Goal: Transaction & Acquisition: Purchase product/service

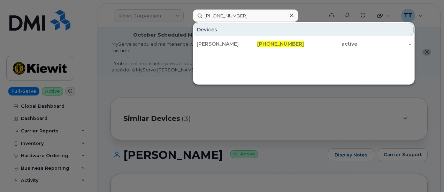
scroll to position [244, 0]
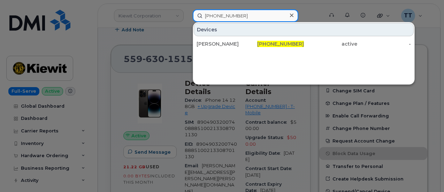
click at [225, 14] on input "[PHONE_NUMBER]" at bounding box center [246, 15] width 106 height 13
click at [225, 14] on input "864-749-2843" at bounding box center [246, 15] width 106 height 13
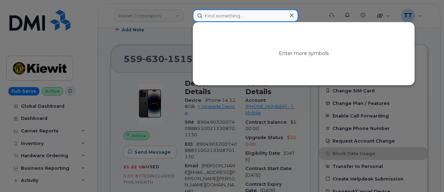
paste input "619-568-4283"
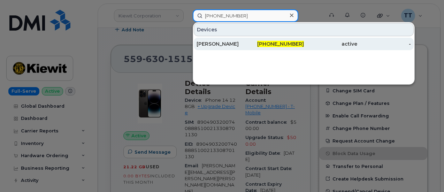
type input "619-568-4283"
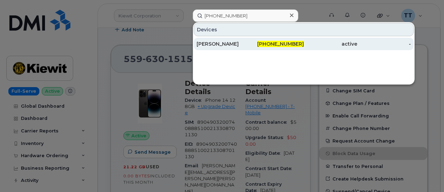
click at [225, 43] on div "MEGAN SHEEHAN" at bounding box center [224, 43] width 54 height 7
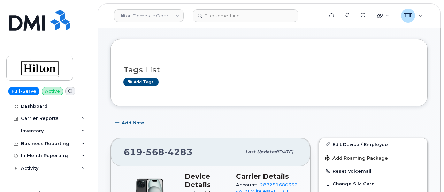
scroll to position [119, 0]
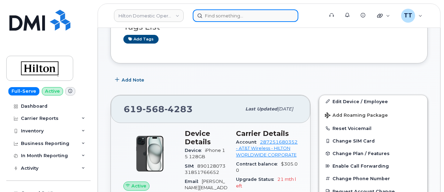
click at [245, 19] on input at bounding box center [246, 15] width 106 height 13
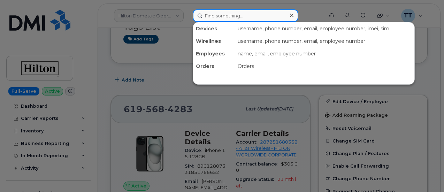
paste input "619-775-9996"
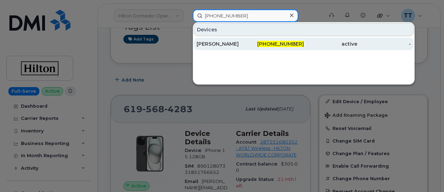
type input "619-775-9996"
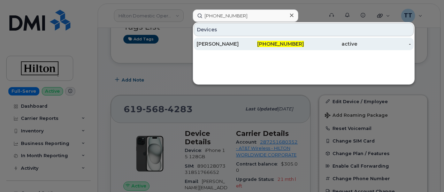
click at [241, 45] on div "[PERSON_NAME]" at bounding box center [224, 43] width 54 height 7
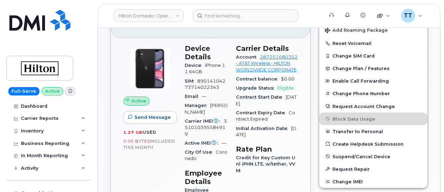
scroll to position [209, 0]
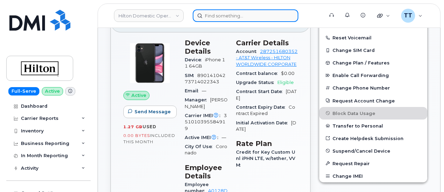
click at [242, 17] on input at bounding box center [246, 15] width 106 height 13
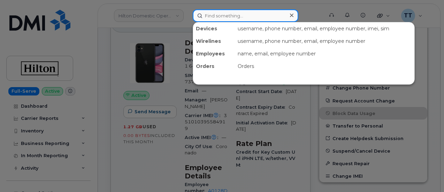
paste input "Jessica riedinger"
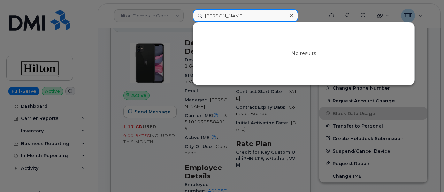
click at [236, 15] on input "Jessica riedinger" at bounding box center [246, 15] width 106 height 13
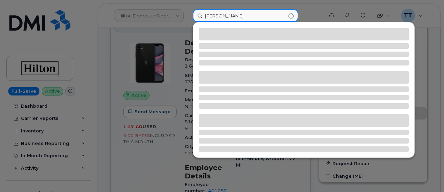
type input "Jessica riedinger"
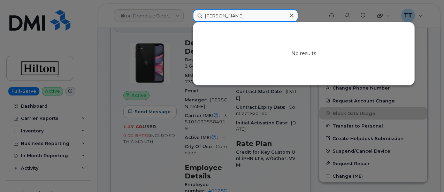
click at [236, 15] on input "Jessica riedinger" at bounding box center [246, 15] width 106 height 13
click at [215, 11] on input at bounding box center [246, 15] width 106 height 13
click at [236, 14] on input at bounding box center [246, 15] width 106 height 13
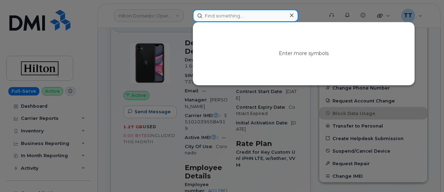
paste input "Jessica riedinger"
click at [268, 18] on input "Jessica riedinger" at bounding box center [246, 15] width 106 height 13
type input "Jessica riedinger"
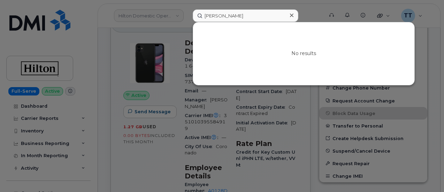
click at [293, 14] on div at bounding box center [292, 15] width 10 height 10
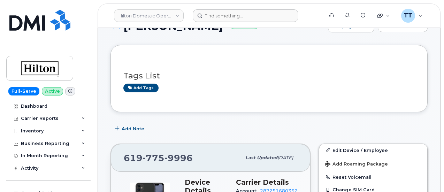
scroll to position [0, 0]
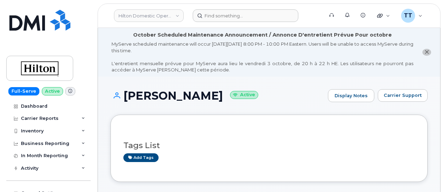
drag, startPoint x: 200, startPoint y: 103, endPoint x: 199, endPoint y: 92, distance: 11.2
click at [200, 103] on div "Jessica Graettinger Active Display Notes Carrier Support" at bounding box center [269, 102] width 317 height 26
click at [199, 92] on h1 "Jessica Graettinger Active" at bounding box center [218, 96] width 214 height 12
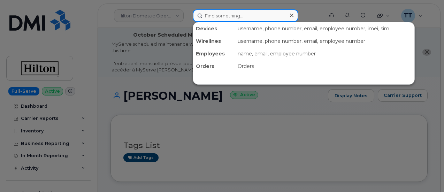
click at [225, 12] on input at bounding box center [246, 15] width 106 height 13
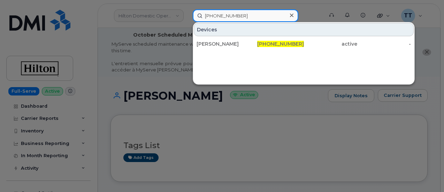
click at [223, 16] on input "619-775-9235" at bounding box center [246, 15] width 106 height 13
type input "619-775-9235"
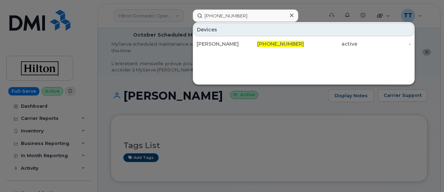
click at [231, 125] on div at bounding box center [222, 96] width 444 height 192
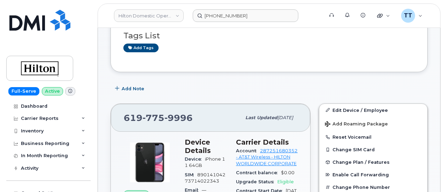
scroll to position [174, 0]
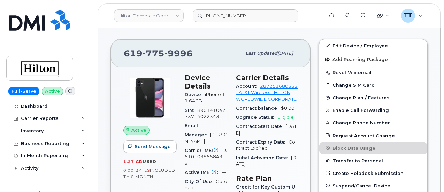
click at [220, 24] on header "Hilton Domestic Operating Company Inc 619-775-9235 Support Alerts Knowledge Bas…" at bounding box center [269, 15] width 343 height 24
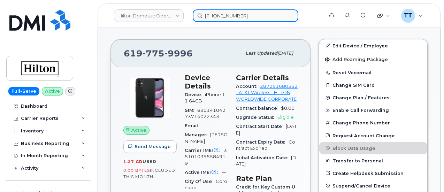
click at [219, 16] on input "619-775-9235" at bounding box center [246, 15] width 106 height 13
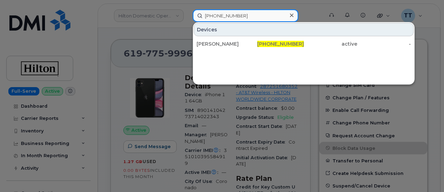
click at [219, 16] on input "619-775-9235" at bounding box center [246, 15] width 106 height 13
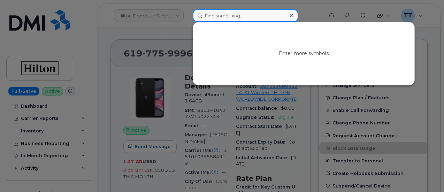
paste input "403-333-3950"
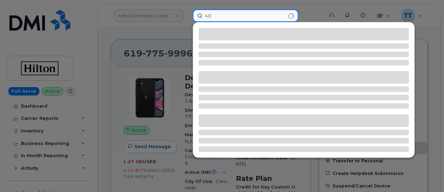
type input "4"
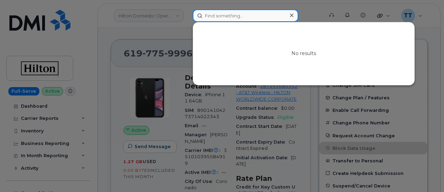
click at [225, 15] on input at bounding box center [246, 15] width 106 height 13
paste input "jibran anwar"
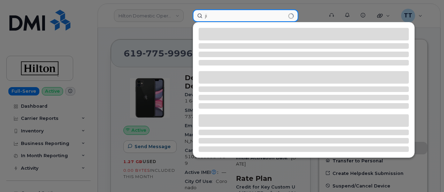
type input "j"
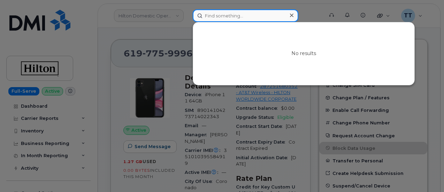
click at [232, 14] on input at bounding box center [246, 15] width 106 height 13
click at [231, 16] on input at bounding box center [246, 15] width 106 height 13
paste input "907-887-4005"
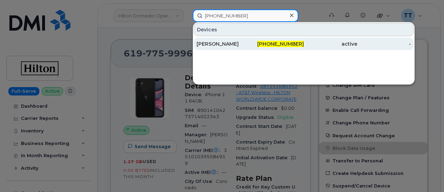
type input "907-887-4005"
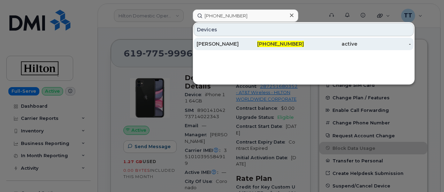
click at [228, 43] on div "Brady Harrison" at bounding box center [224, 43] width 54 height 7
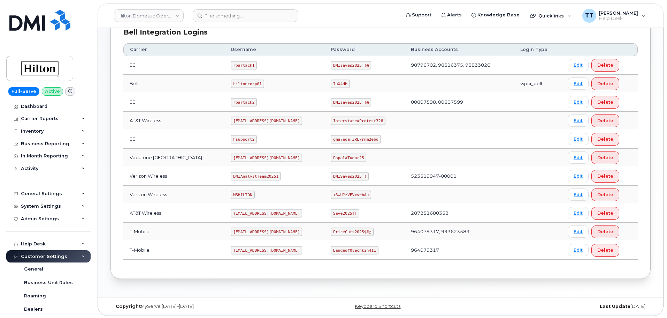
scroll to position [180, 0]
click at [250, 213] on code "[EMAIL_ADDRESS][DOMAIN_NAME]" at bounding box center [266, 211] width 71 height 8
copy code "ms-invoiceprocessing@dminc.com"
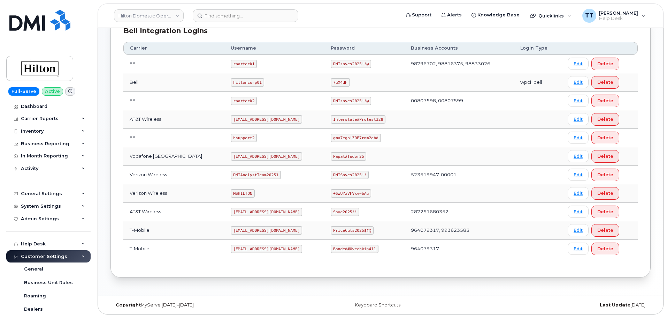
click at [333, 216] on code "Save2025!!" at bounding box center [345, 211] width 29 height 8
click at [335, 211] on code "Save2025!!" at bounding box center [345, 211] width 29 height 8
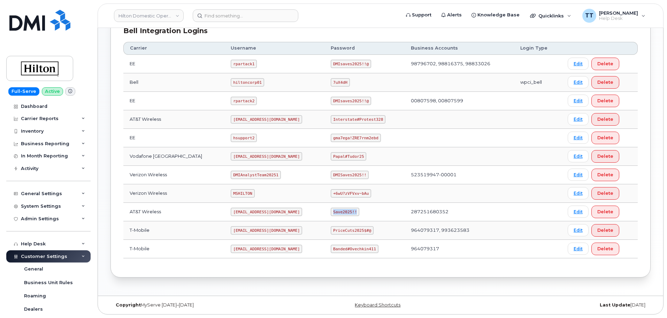
click at [335, 211] on code "Save2025!!" at bounding box center [345, 211] width 29 height 8
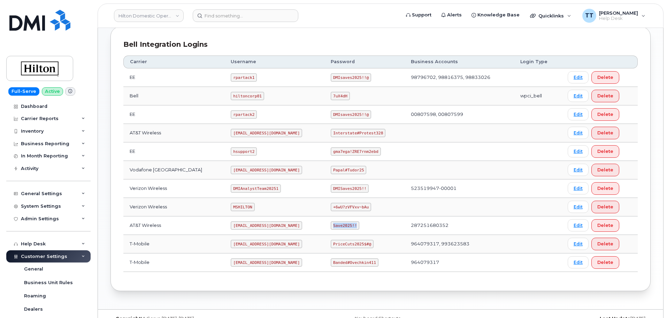
scroll to position [174, 0]
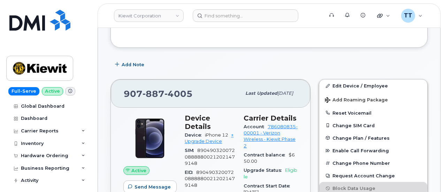
scroll to position [174, 0]
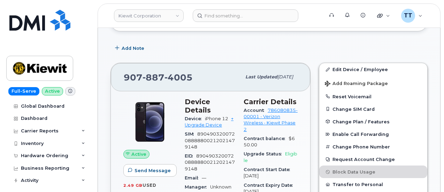
click at [153, 79] on span "887" at bounding box center [154, 77] width 22 height 10
copy span "907 887 4005"
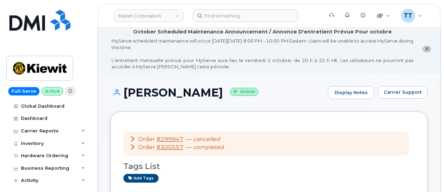
scroll to position [0, 0]
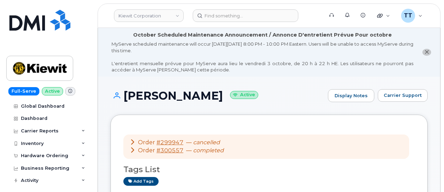
click at [159, 90] on h1 "Brady Harrison Active" at bounding box center [218, 96] width 214 height 12
click at [150, 97] on h1 "Brady Harrison Active" at bounding box center [218, 96] width 214 height 12
click at [151, 97] on h1 "Brady Harrison Active" at bounding box center [218, 96] width 214 height 12
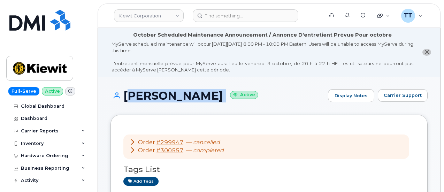
click at [151, 97] on h1 "Brady Harrison Active" at bounding box center [218, 96] width 214 height 12
copy h1 "Brady Harrison"
click at [221, 104] on div "Brady Harrison Active Display Notes Carrier Support" at bounding box center [269, 102] width 317 height 26
click at [194, 97] on h1 "Brady Harrison Active" at bounding box center [218, 96] width 214 height 12
click at [180, 96] on h1 "Brady Harrison Active" at bounding box center [218, 96] width 214 height 12
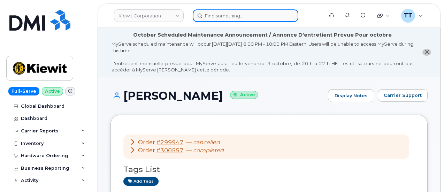
click at [229, 15] on input at bounding box center [246, 15] width 106 height 13
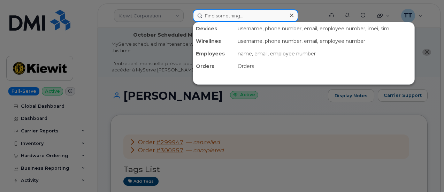
paste input "203-515-6590"
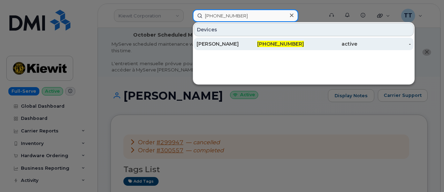
type input "203-515-6590"
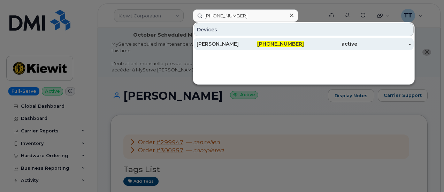
click at [227, 45] on div "ED A BOGDANYI" at bounding box center [224, 43] width 54 height 7
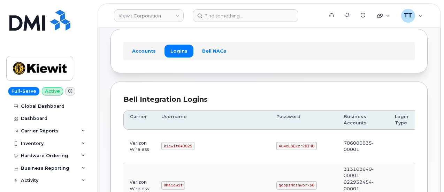
scroll to position [105, 0]
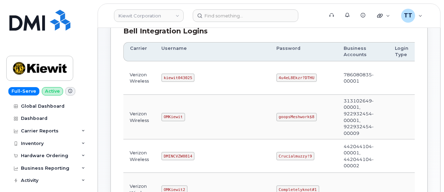
click at [173, 75] on code "kiewit043025" at bounding box center [177, 78] width 33 height 8
copy code "kiewit043025"
click at [277, 75] on code "4u4eL8Ekzr?DTHU" at bounding box center [297, 78] width 40 height 8
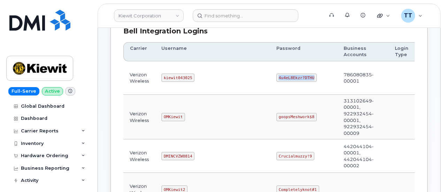
click at [277, 75] on code "4u4eL8Ekzr?DTHU" at bounding box center [297, 78] width 40 height 8
copy code "4u4eL8Ekzr?DTHU"
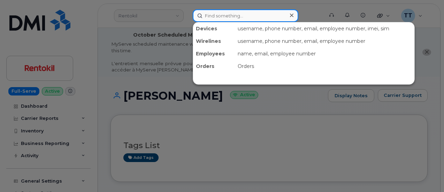
click at [210, 17] on input at bounding box center [246, 15] width 106 height 13
paste input "[PHONE_NUMBER]"
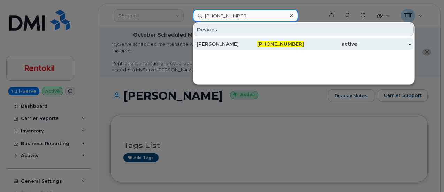
type input "[PHONE_NUMBER]"
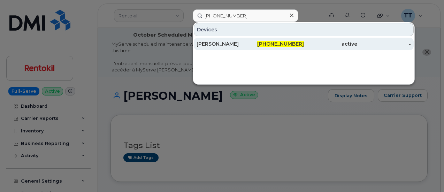
click at [220, 43] on div "[PERSON_NAME]" at bounding box center [224, 43] width 54 height 7
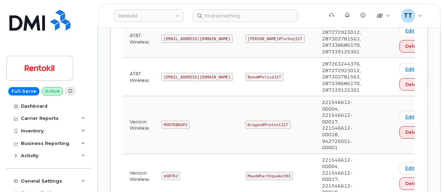
scroll to position [558, 0]
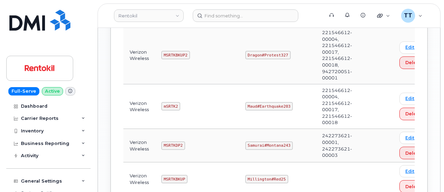
click at [256, 102] on code "Maud#Earthquake203" at bounding box center [268, 106] width 47 height 8
copy code "Maud#Earthquake203"
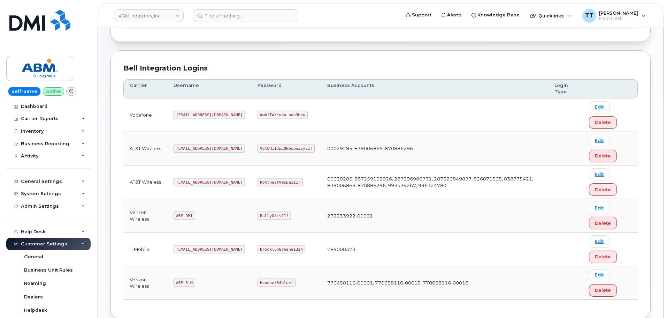
scroll to position [109, 0]
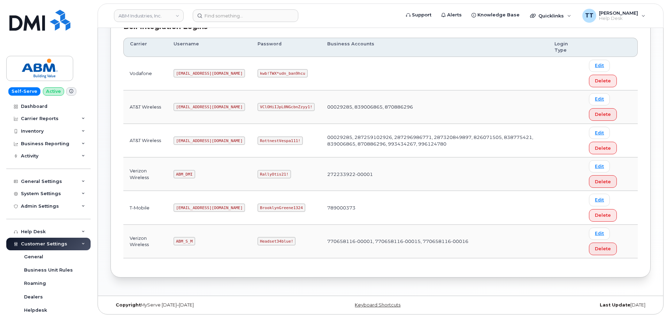
click at [185, 108] on code "[EMAIL_ADDRESS][DOMAIN_NAME]" at bounding box center [209, 107] width 71 height 8
drag, startPoint x: 185, startPoint y: 108, endPoint x: 417, endPoint y: 113, distance: 232.3
click at [418, 113] on td "00029285, 839006865, 870886296" at bounding box center [434, 106] width 227 height 33
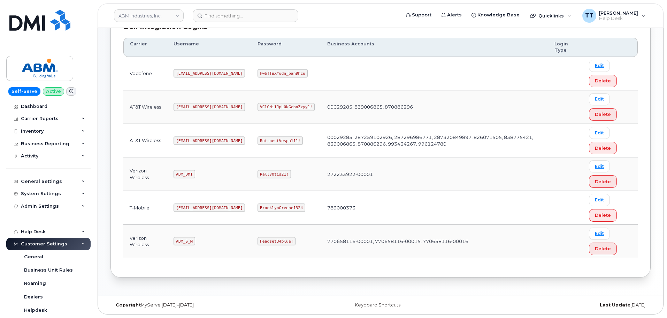
click at [185, 139] on code "abm@dminc.com" at bounding box center [209, 140] width 71 height 8
copy code "abm@dminc.com"
click at [258, 141] on code "RottnestVespa111!" at bounding box center [280, 140] width 45 height 8
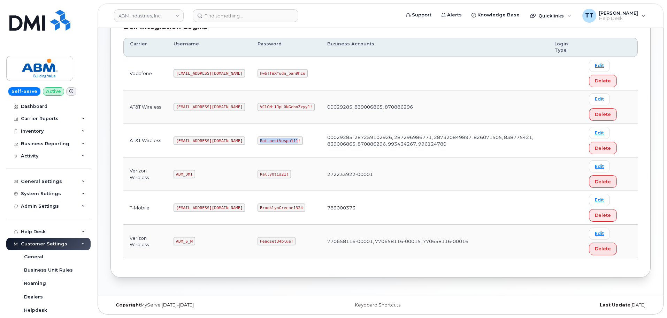
click at [258, 141] on code "RottnestVespa111!" at bounding box center [280, 140] width 45 height 8
copy code "RottnestVespa111!"
click at [184, 141] on code "abm@dminc.com" at bounding box center [209, 140] width 71 height 8
click at [188, 105] on code "tphillips@dminc.com" at bounding box center [209, 107] width 71 height 8
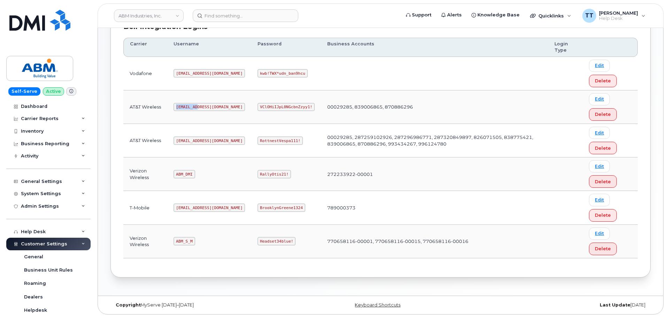
click at [188, 105] on code "tphillips@dminc.com" at bounding box center [209, 107] width 71 height 8
copy code "tphillips@dminc.com"
click at [214, 110] on code "tphillips@dminc.com" at bounding box center [209, 107] width 71 height 8
click at [257, 111] on td "VClOHiIJpL0NGcbnZzyy1!" at bounding box center [286, 106] width 70 height 33
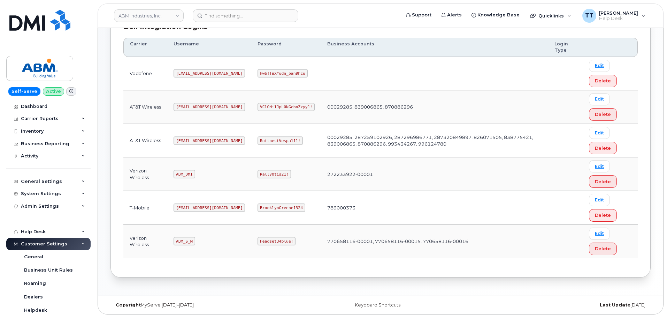
click at [258, 108] on code "VClOHiIJpL0NGcbnZzyy1!" at bounding box center [286, 107] width 57 height 8
copy code "VClOHiIJpL0NGcbnZzyy1"
click at [196, 106] on code "tphillips@dminc.com" at bounding box center [209, 107] width 71 height 8
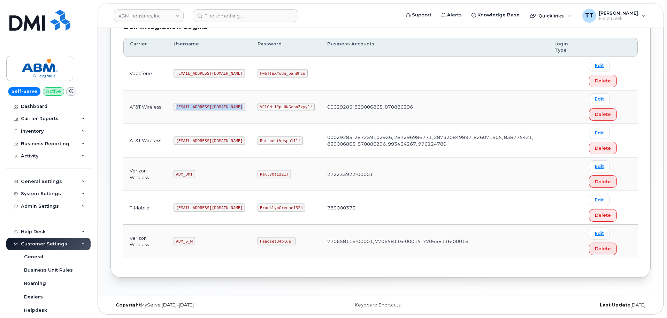
click at [196, 106] on code "tphillips@dminc.com" at bounding box center [209, 107] width 71 height 8
copy code "tphillips@dminc.com"
click at [258, 107] on code "VClOHiIJpL0NGcbnZzyy1!" at bounding box center [286, 107] width 57 height 8
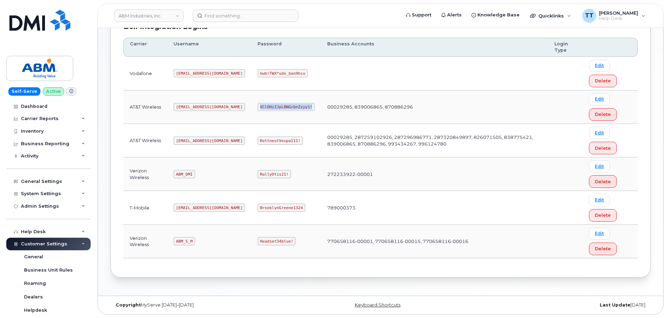
copy code "VClOHiIJpL0NGcbnZzyy1!"
click at [189, 107] on code "tphillips@dminc.com" at bounding box center [209, 107] width 71 height 8
click at [199, 110] on code "tphillips@dminc.com" at bounding box center [209, 107] width 71 height 8
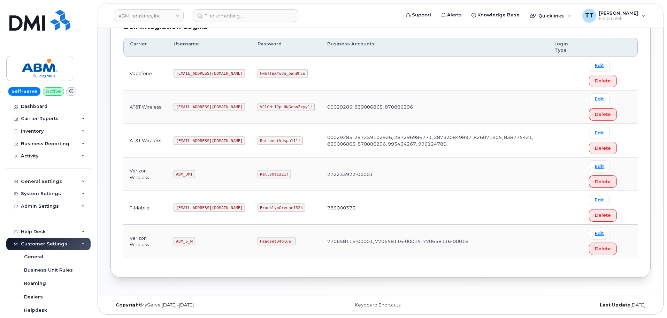
click at [197, 108] on code "tphillips@dminc.com" at bounding box center [209, 107] width 71 height 8
copy code "tphillips@dminc.com"
click at [258, 107] on code "VClOHiIJpL0NGcbnZzyy1!" at bounding box center [286, 107] width 57 height 8
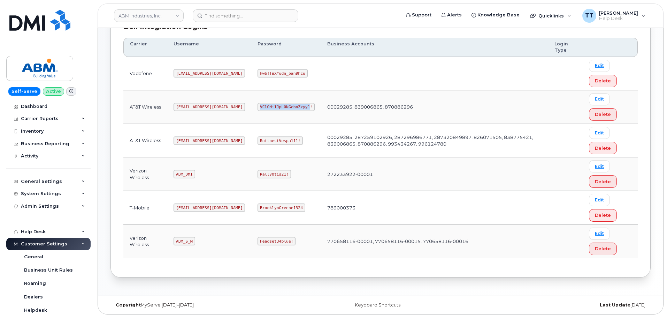
click at [258, 107] on code "VClOHiIJpL0NGcbnZzyy1!" at bounding box center [286, 107] width 57 height 8
copy code "VClOHiIJpL0NGcbnZzyy1!"
click at [289, 111] on td "VClOHiIJpL0NGcbnZzyy1!" at bounding box center [286, 106] width 70 height 33
click at [188, 140] on code "abm@dminc.com" at bounding box center [209, 140] width 71 height 8
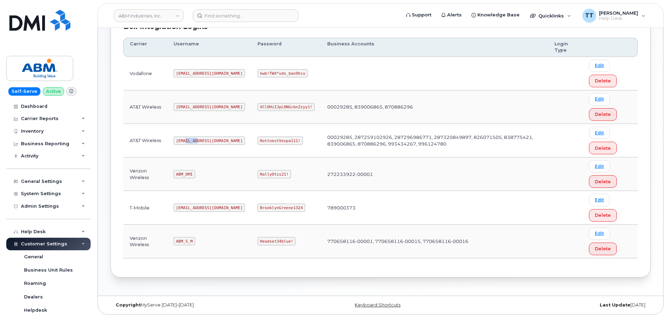
click at [188, 140] on code "abm@dminc.com" at bounding box center [209, 140] width 71 height 8
copy code "abm@dminc.com"
click at [258, 141] on code "RottnestVespa111!" at bounding box center [280, 140] width 45 height 8
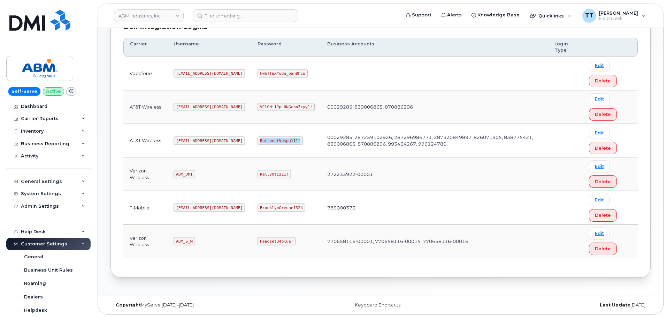
click at [258, 141] on code "RottnestVespa111!" at bounding box center [280, 140] width 45 height 8
copy code "RottnestVespa111!"
click at [289, 146] on td "RottnestVespa111!" at bounding box center [286, 140] width 70 height 33
click at [188, 108] on code "tphillips@dminc.com" at bounding box center [209, 107] width 71 height 8
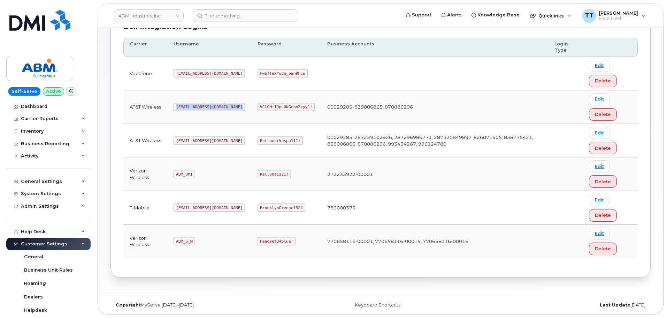
click at [188, 108] on code "tphillips@dminc.com" at bounding box center [209, 107] width 71 height 8
drag, startPoint x: 188, startPoint y: 108, endPoint x: 182, endPoint y: 141, distance: 33.5
click at [182, 141] on code "abm@dminc.com" at bounding box center [209, 140] width 71 height 8
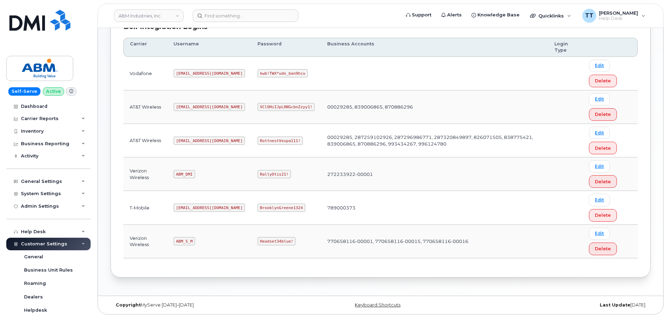
click at [258, 140] on code "RottnestVespa111!" at bounding box center [280, 140] width 45 height 8
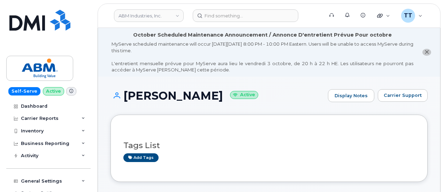
click at [149, 95] on h1 "[PERSON_NAME] Active" at bounding box center [218, 96] width 214 height 12
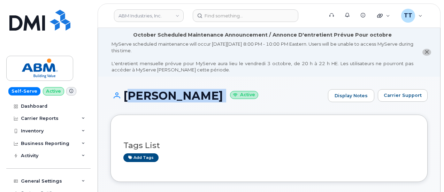
click at [149, 95] on h1 "[PERSON_NAME] Active" at bounding box center [218, 96] width 214 height 12
copy h1 "[PERSON_NAME]"
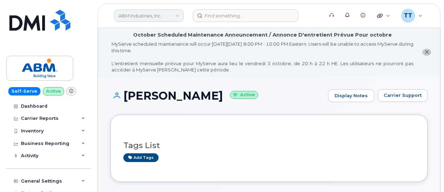
click at [159, 17] on link "ABM Industries, Inc." at bounding box center [149, 15] width 70 height 13
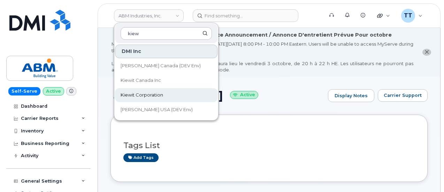
type input "kiew"
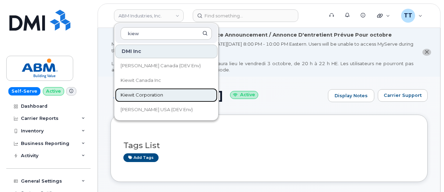
click at [152, 100] on link "Kiewit Corporation" at bounding box center [166, 95] width 103 height 14
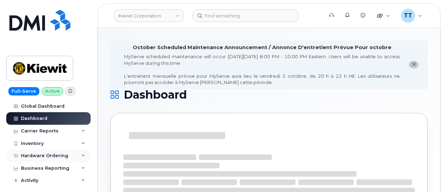
click at [47, 155] on div "Hardware Ordering" at bounding box center [44, 156] width 47 height 6
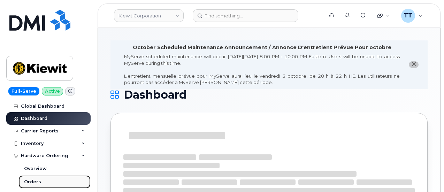
click at [42, 182] on link "Orders" at bounding box center [54, 181] width 72 height 13
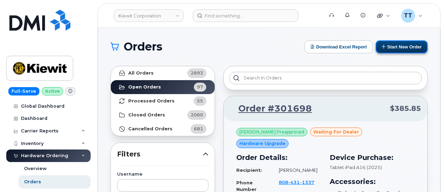
click at [390, 47] on button "Start New Order" at bounding box center [402, 46] width 52 height 13
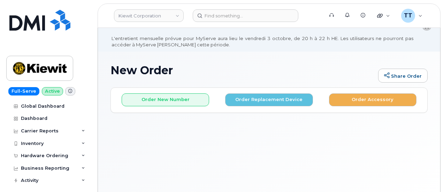
scroll to position [35, 0]
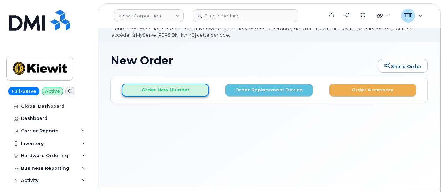
click at [166, 92] on button "Order New Number" at bounding box center [166, 90] width 88 height 13
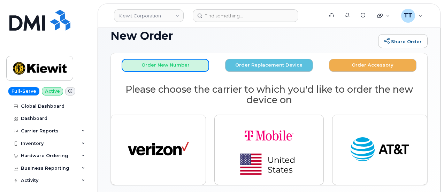
scroll to position [70, 0]
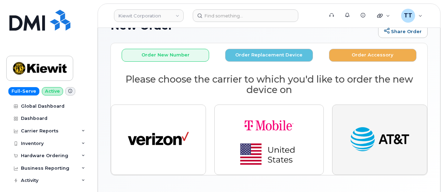
click at [369, 137] on img "button" at bounding box center [379, 139] width 61 height 31
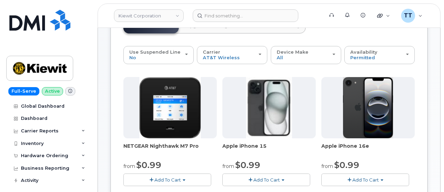
scroll to position [139, 0]
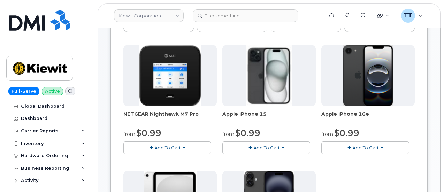
click at [353, 145] on span "Add To Cart" at bounding box center [366, 148] width 27 height 6
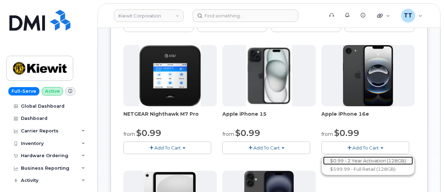
click at [323, 159] on link "$0.99 - 2 Year Activation (128GB)" at bounding box center [368, 161] width 90 height 9
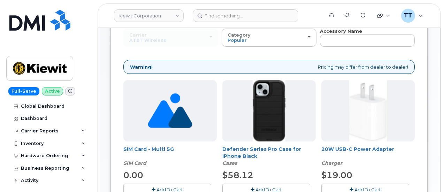
scroll to position [128, 0]
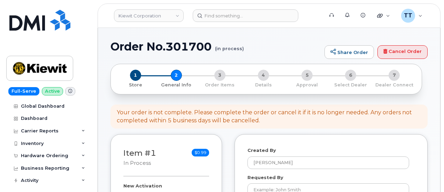
select select
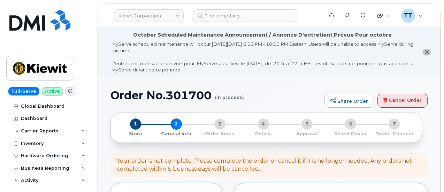
click at [171, 98] on h1 "Order No.301700 (in process)" at bounding box center [216, 95] width 211 height 12
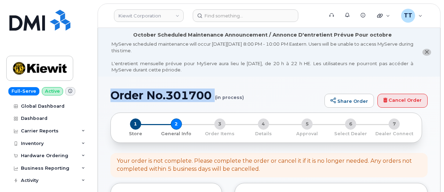
click at [171, 98] on h1 "Order No.301700 (in process)" at bounding box center [216, 95] width 211 height 12
copy h1 "Order No.301700"
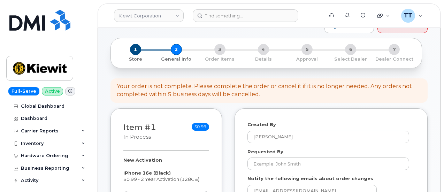
scroll to position [139, 0]
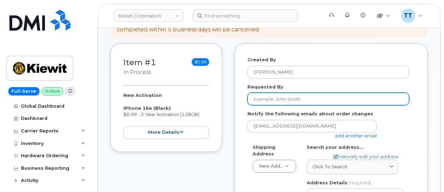
click at [285, 99] on input "Requested By" at bounding box center [329, 99] width 162 height 13
drag, startPoint x: 285, startPoint y: 99, endPoint x: 298, endPoint y: 98, distance: 13.0
click at [275, 99] on input "Requested By" at bounding box center [329, 99] width 162 height 13
paste input "[PERSON_NAME]"
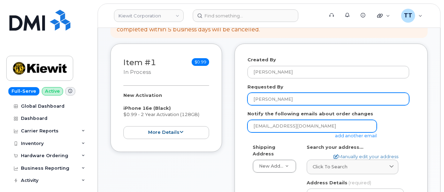
type input "[PERSON_NAME]"
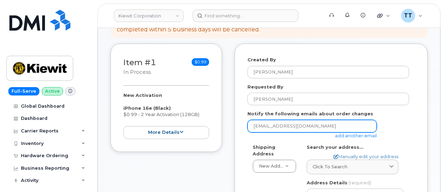
click at [291, 124] on input "[EMAIL_ADDRESS][DOMAIN_NAME]" at bounding box center [312, 126] width 129 height 13
click at [294, 127] on input "email" at bounding box center [312, 126] width 129 height 13
drag, startPoint x: 294, startPoint y: 127, endPoint x: 269, endPoint y: 127, distance: 24.4
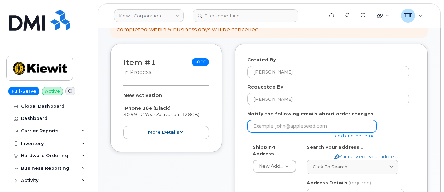
click at [267, 127] on input "email" at bounding box center [312, 126] width 129 height 13
paste input "[EMAIL_ADDRESS][DOMAIN_NAME]"
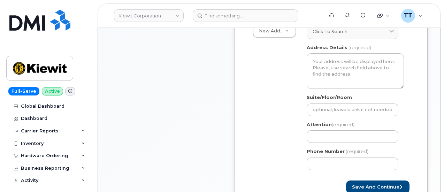
scroll to position [349, 0]
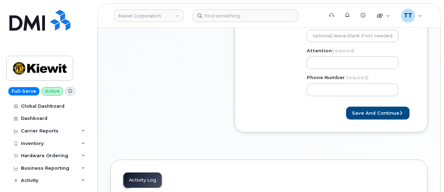
type input "[EMAIL_ADDRESS][DOMAIN_NAME]"
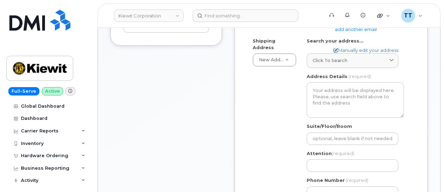
scroll to position [209, 0]
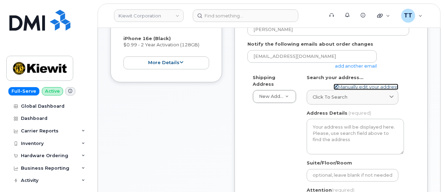
click at [348, 87] on link "Manually edit your address" at bounding box center [366, 87] width 65 height 7
select select
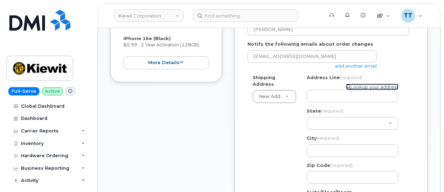
click at [355, 87] on link "Lookup your address" at bounding box center [372, 87] width 52 height 7
select select
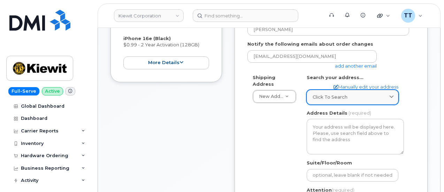
click at [342, 95] on span "Click to search" at bounding box center [330, 97] width 35 height 7
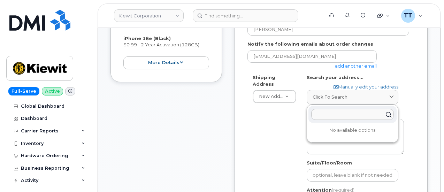
paste input "[STREET_ADDRESS][PERSON_NAME]"
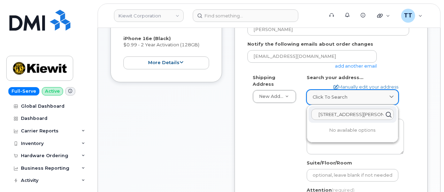
scroll to position [0, 20]
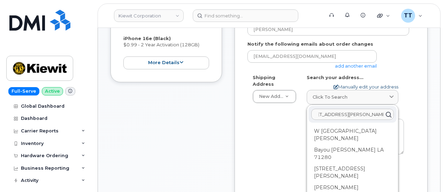
type input "502 W Bayou Dr Sterlington, LA 71280"
click at [352, 86] on link "Manually edit your address" at bounding box center [366, 87] width 65 height 7
select select
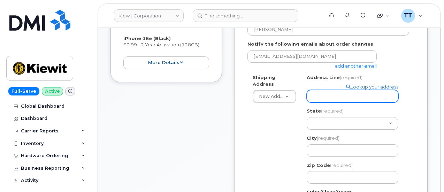
paste input "502 W Bayou Dr Sterlington, LA 71280"
select select
type input "502 W Bayou Dr Sterlington, LA 71280"
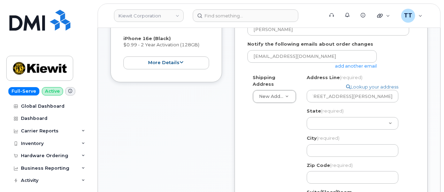
scroll to position [0, 0]
click at [326, 149] on input "City (required)" at bounding box center [353, 150] width 92 height 13
paste input "Sterlington"
select select
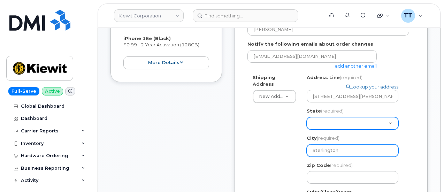
type input "Sterlington"
click at [342, 123] on select "Alabama Alaska American Samoa Arizona Arkansas California Colorado Connecticut …" at bounding box center [353, 123] width 92 height 13
select select "CA"
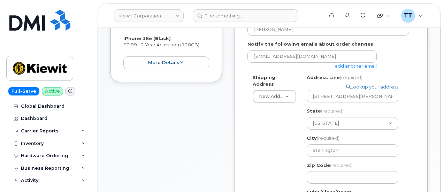
select select
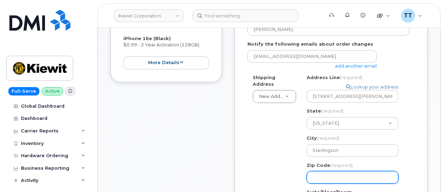
click at [343, 176] on input "Zip Code (required)" at bounding box center [353, 177] width 92 height 13
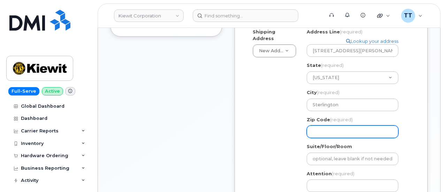
scroll to position [244, 0]
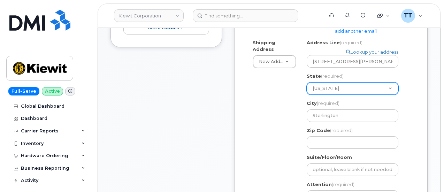
click at [330, 85] on select "Alabama Alaska American Samoa Arizona Arkansas California Colorado Connecticut …" at bounding box center [353, 88] width 92 height 13
select select "LA"
click at [307, 82] on select "Alabama Alaska American Samoa Arizona Arkansas California Colorado Connecticut …" at bounding box center [353, 88] width 92 height 13
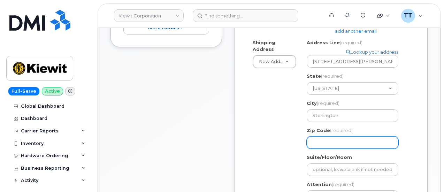
click at [341, 144] on input "Zip Code (required)" at bounding box center [353, 142] width 92 height 13
click at [359, 149] on div "LA Sterlington Search your address... Manually edit your address Click to searc…" at bounding box center [356, 137] width 108 height 196
click at [354, 144] on input "Zip Code (required)" at bounding box center [353, 142] width 92 height 13
paste input "71280"
select select
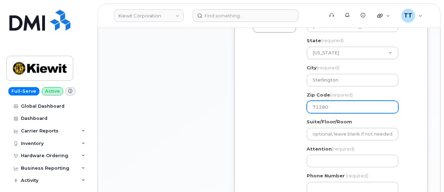
scroll to position [314, 0]
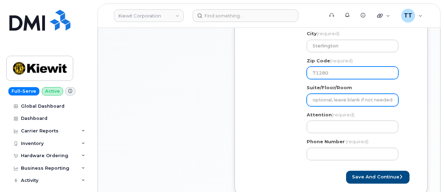
type input "71280"
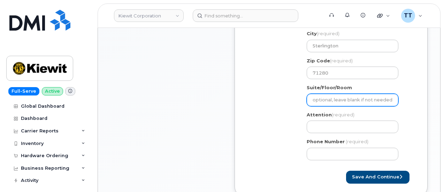
click at [345, 102] on input "Suite/Floor/Room" at bounding box center [353, 100] width 92 height 13
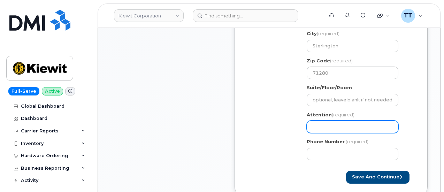
click at [329, 125] on input "Attention (required)" at bounding box center [353, 127] width 92 height 13
drag, startPoint x: 329, startPoint y: 125, endPoint x: 318, endPoint y: 124, distance: 10.8
click at [317, 127] on input "Attention (required)" at bounding box center [353, 127] width 92 height 13
paste input "CS0801064"
select select
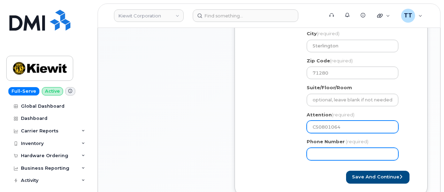
type input "CS0801064"
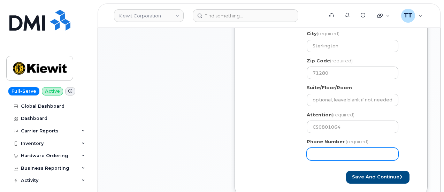
click at [357, 154] on input "Phone Number" at bounding box center [353, 154] width 92 height 13
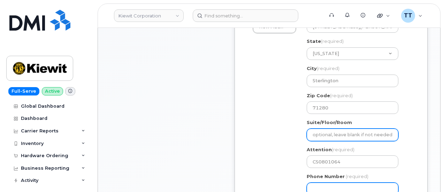
scroll to position [349, 0]
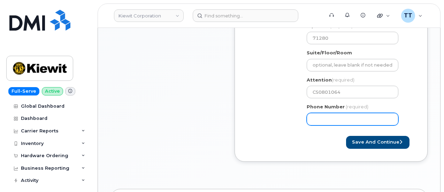
click at [327, 118] on input "Phone Number" at bounding box center [353, 119] width 92 height 13
paste input "6266299389"
click at [334, 120] on input "Phone Number" at bounding box center [353, 119] width 92 height 13
select select
type input "6266299389"
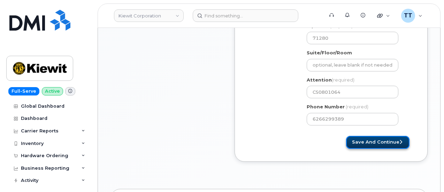
click at [371, 144] on button "Save and Continue" at bounding box center [377, 142] width 63 height 13
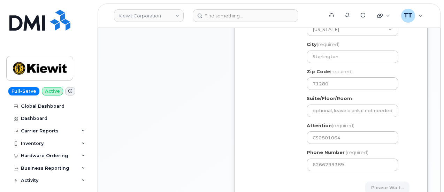
scroll to position [244, 0]
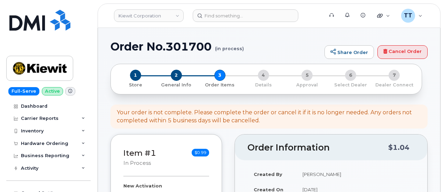
select select
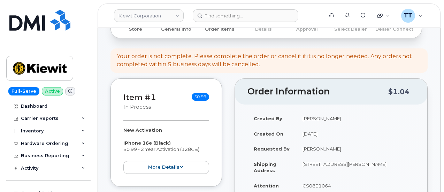
scroll to position [314, 0]
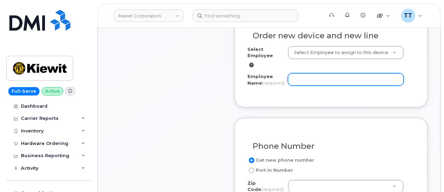
click at [320, 78] on input "Employee Name (required)" at bounding box center [346, 79] width 116 height 13
paste input "[PERSON_NAME]"
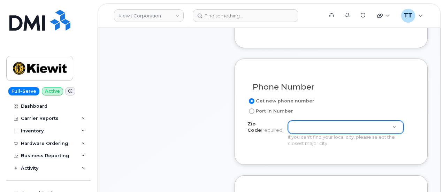
scroll to position [384, 0]
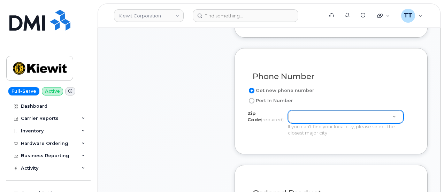
type input "[PERSON_NAME]"
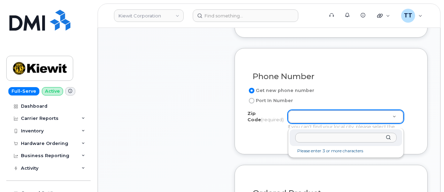
click at [312, 136] on input "Zip Code (required)" at bounding box center [345, 138] width 101 height 10
paste input "71280"
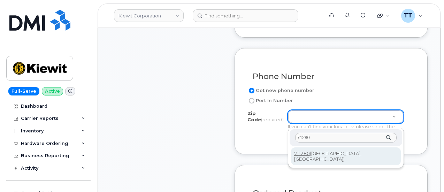
type input "71280"
type input "71280 ([GEOGRAPHIC_DATA], [GEOGRAPHIC_DATA])"
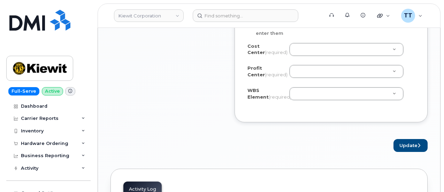
scroll to position [697, 0]
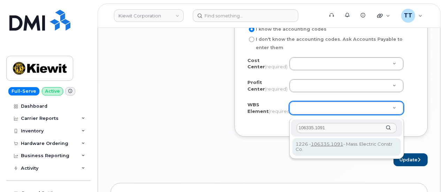
type input "106335.1091"
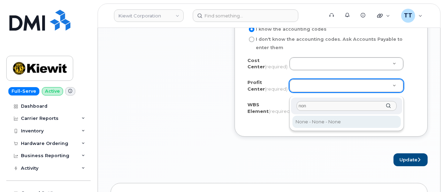
type input "non"
select select "None"
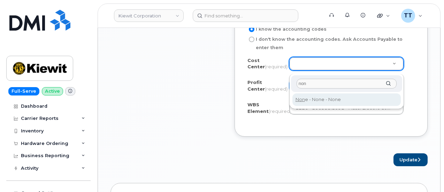
type input "non"
type input "None"
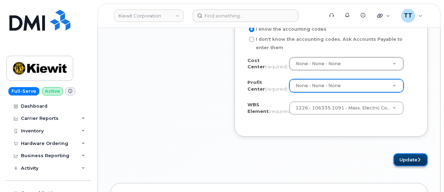
click at [406, 163] on button "Update" at bounding box center [411, 159] width 34 height 13
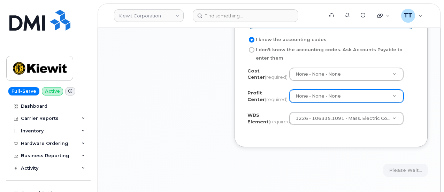
scroll to position [767, 0]
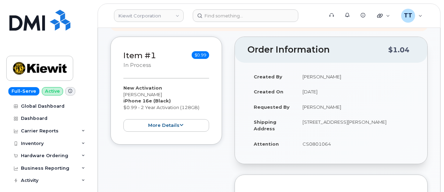
scroll to position [314, 0]
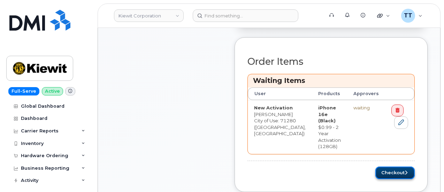
click at [386, 167] on button "Checkout" at bounding box center [395, 173] width 39 height 13
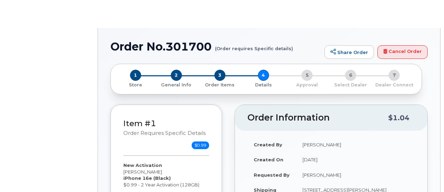
select select "Bus Enhnc Advncd Select for iPhone 5G/5G+ VVM"
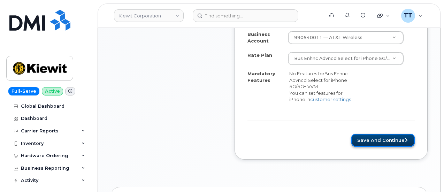
click at [374, 138] on button "Save and Continue" at bounding box center [383, 140] width 63 height 13
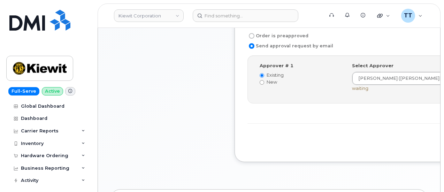
scroll to position [327, 0]
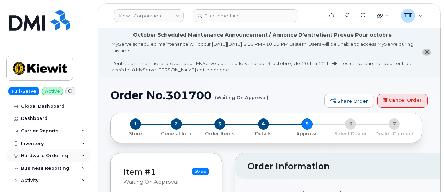
click at [45, 154] on div "Hardware Ordering" at bounding box center [44, 156] width 47 height 6
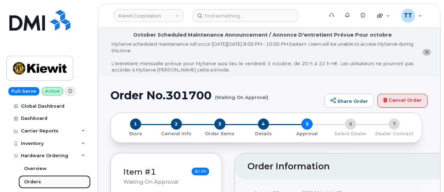
click at [46, 183] on link "Orders" at bounding box center [54, 181] width 72 height 13
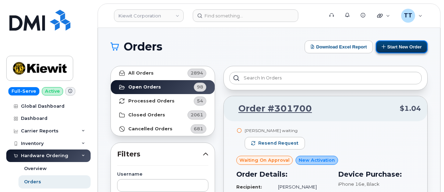
click at [387, 48] on button "Start New Order" at bounding box center [402, 46] width 52 height 13
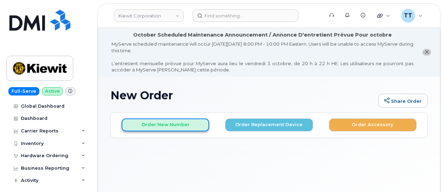
click at [165, 128] on button "Order New Number" at bounding box center [166, 125] width 88 height 13
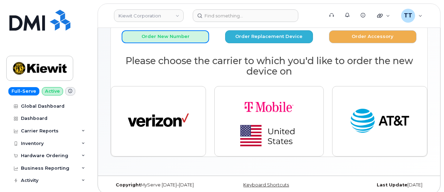
scroll to position [93, 0]
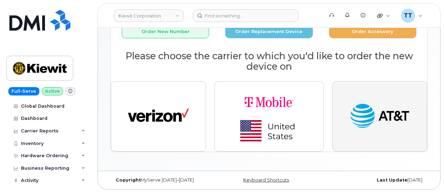
click at [370, 109] on img "button" at bounding box center [379, 116] width 61 height 31
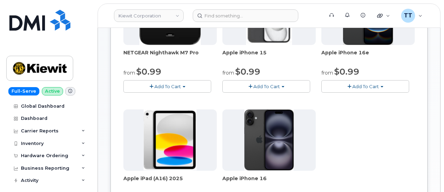
scroll to position [163, 0]
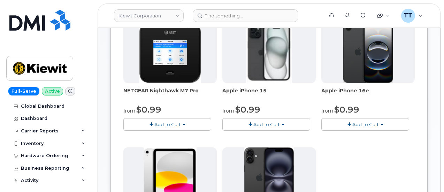
click at [353, 124] on span "Add To Cart" at bounding box center [366, 125] width 27 height 6
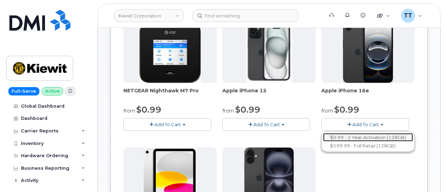
click at [323, 135] on link "$0.99 - 2 Year Activation (128GB)" at bounding box center [368, 137] width 90 height 9
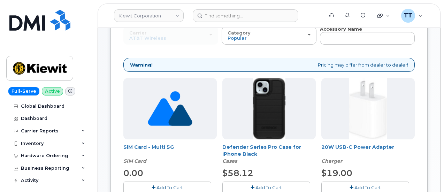
scroll to position [93, 0]
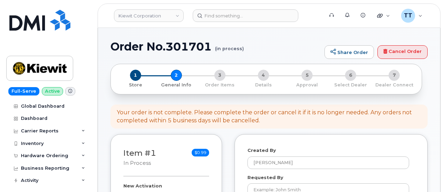
select select
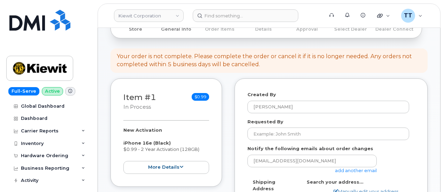
scroll to position [139, 0]
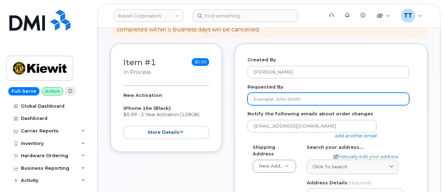
click at [288, 98] on input "Requested By" at bounding box center [329, 99] width 162 height 13
paste input "Jessica Ruiz"
type input "Jessica Ruiz"
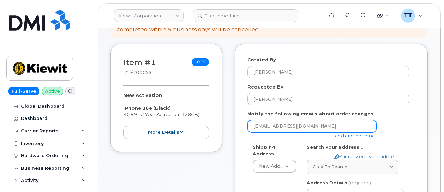
click at [290, 131] on input "ttedesco@dminc.com" at bounding box center [312, 126] width 129 height 13
click at [290, 131] on input "[EMAIL_ADDRESS][DOMAIN_NAME]" at bounding box center [312, 126] width 129 height 13
paste input "[PERSON_NAME][EMAIL_ADDRESS][PERSON_NAME][PERSON_NAME][DOMAIN_NAME]"
type input "[PERSON_NAME][EMAIL_ADDRESS][PERSON_NAME][PERSON_NAME][DOMAIN_NAME]"
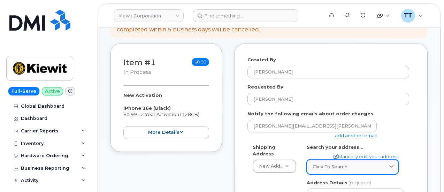
click at [348, 164] on div "Click to search" at bounding box center [353, 167] width 80 height 7
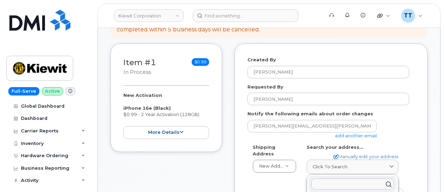
paste input "2050 Roanoke RdWestlake, TX 76262"
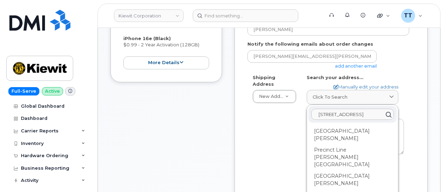
type input "2050 Roanoke RdWestlake, TX 76262"
click at [265, 144] on div "Shipping Address New Address New Address 502 W Bayou Dr Sterlington, LA 71280 2…" at bounding box center [329, 157] width 162 height 167
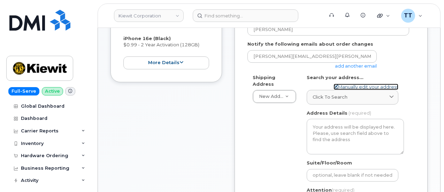
click at [348, 87] on link "Manually edit your address" at bounding box center [366, 87] width 65 height 7
select select
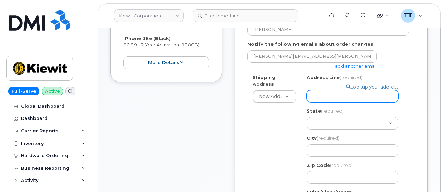
paste input "2050 Roanoke RdWestlake, TX 76262"
select select
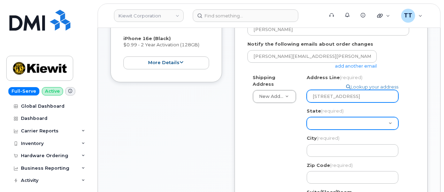
type input "2050 Roanoke RdWestlake, TX 76262"
click at [329, 124] on select "Alabama Alaska American Samoa Arizona Arkansas California Colorado Connecticut …" at bounding box center [353, 123] width 92 height 13
select select "TX"
click at [307, 117] on select "Alabama Alaska American Samoa Arizona Arkansas California Colorado Connecticut …" at bounding box center [353, 123] width 92 height 13
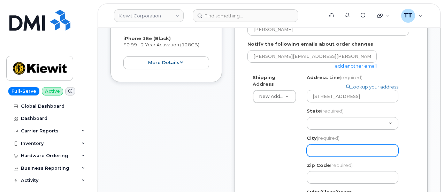
click at [327, 154] on input "City (required)" at bounding box center [353, 150] width 92 height 13
click at [331, 154] on input "City (required)" at bounding box center [353, 150] width 92 height 13
drag, startPoint x: 331, startPoint y: 154, endPoint x: 324, endPoint y: 153, distance: 7.7
click at [318, 152] on input "City (required)" at bounding box center [353, 150] width 92 height 13
paste input "Westlake"
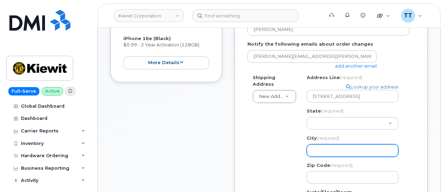
select select
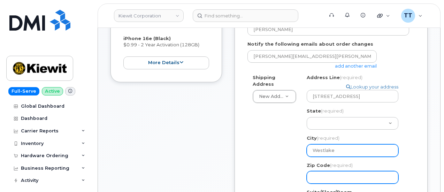
type input "Westlake"
click at [329, 177] on input "Zip Code (required)" at bounding box center [353, 177] width 92 height 13
click at [345, 176] on input "Zip Code (required)" at bounding box center [353, 177] width 92 height 13
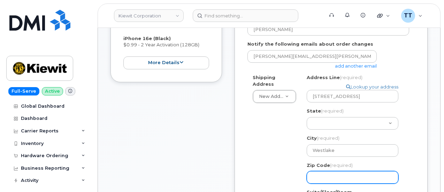
select select
type input "7"
select select
type input "76"
select select
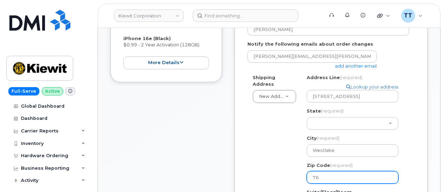
type input "762"
select select
type input "7626"
select select
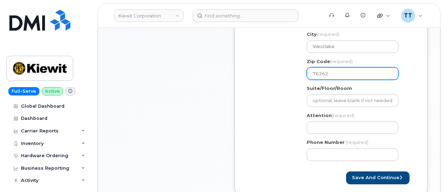
scroll to position [314, 0]
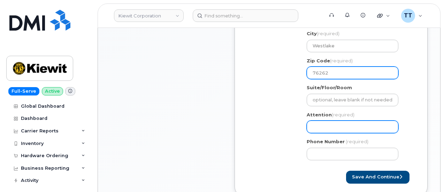
type input "76262"
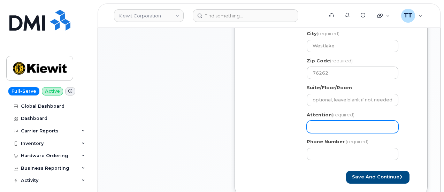
click at [341, 126] on input "Attention (required)" at bounding box center [353, 127] width 92 height 13
click at [346, 126] on input "Attention (required)" at bounding box center [353, 127] width 92 height 13
paste input "CS0803459"
select select
type input "CS0803459"
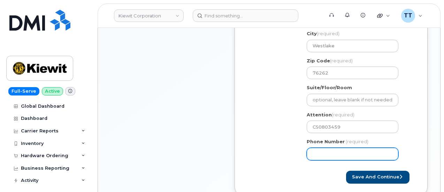
click at [328, 156] on input "Phone Number" at bounding box center [353, 154] width 92 height 13
click at [333, 153] on input "Phone Number" at bounding box center [353, 154] width 92 height 13
select select
type input "4244560631"
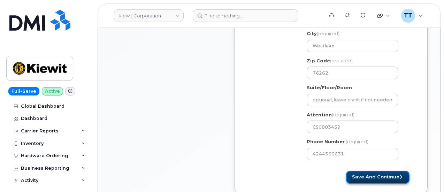
click at [362, 175] on button "Save and Continue" at bounding box center [377, 177] width 63 height 13
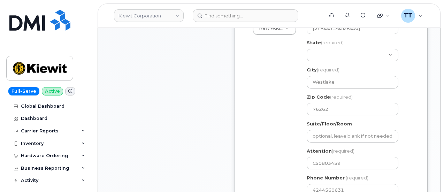
scroll to position [244, 0]
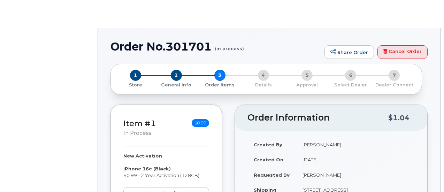
radio input "true"
select select
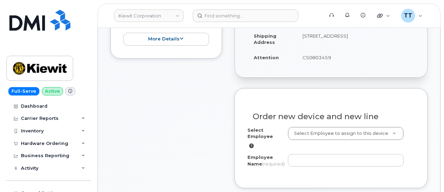
scroll to position [244, 0]
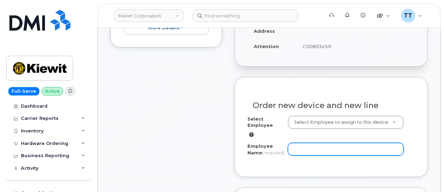
click at [316, 154] on input "Employee Name (required)" at bounding box center [346, 149] width 116 height 13
paste input "[PERSON_NAME]"
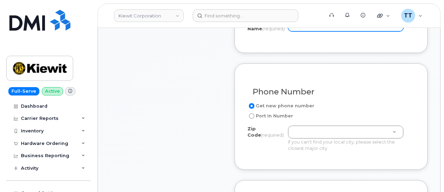
scroll to position [384, 0]
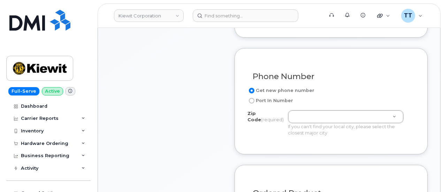
type input "[PERSON_NAME]"
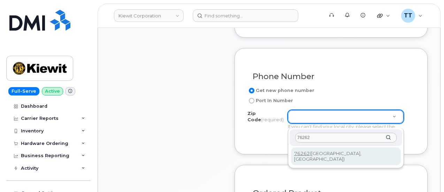
type input "76262"
type input "76262 ([GEOGRAPHIC_DATA], [GEOGRAPHIC_DATA])"
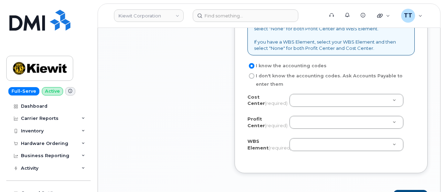
scroll to position [663, 0]
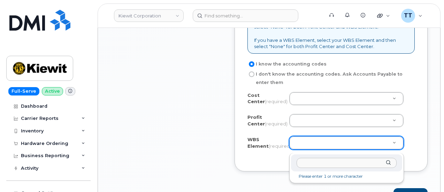
type input "105373.1081"
click at [319, 163] on input "105373.1081" at bounding box center [347, 163] width 100 height 10
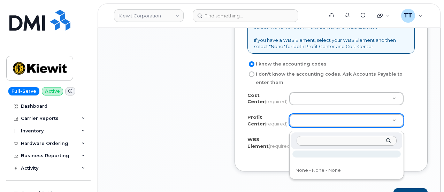
type input "105373.1081"
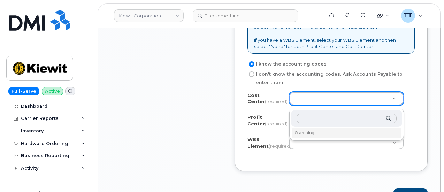
type input "105373.1081"
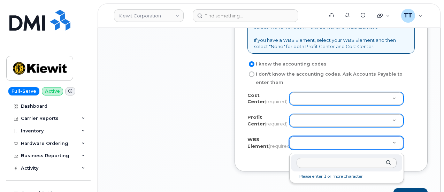
drag, startPoint x: 311, startPoint y: 146, endPoint x: 307, endPoint y: 164, distance: 18.4
click at [307, 164] on input "text" at bounding box center [347, 163] width 100 height 10
type input "1"
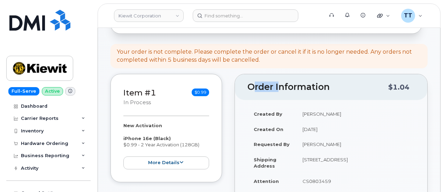
scroll to position [10, 0]
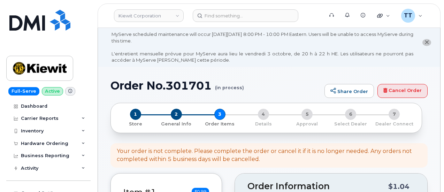
click at [172, 89] on h1 "Order No.301701 (in process)" at bounding box center [216, 86] width 211 height 12
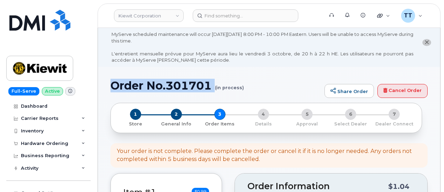
click at [172, 89] on h1 "Order No.301701 (in process)" at bounding box center [216, 86] width 211 height 12
copy h1 "Order No.301701"
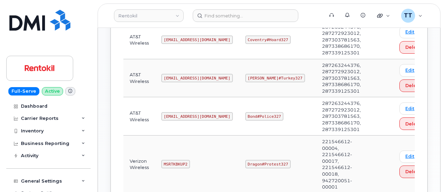
scroll to position [418, 0]
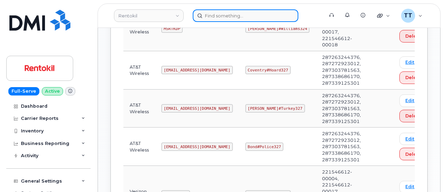
click at [223, 14] on input at bounding box center [246, 15] width 106 height 13
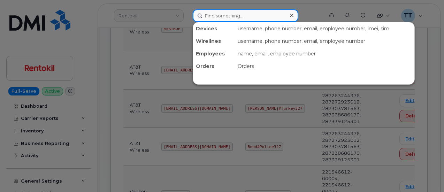
paste input "[PERSON_NAME]"
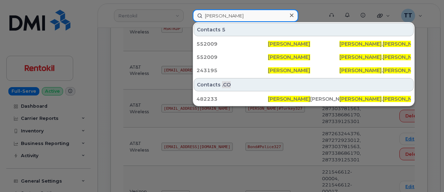
type input "[PERSON_NAME]"
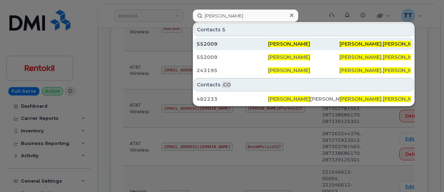
click at [232, 43] on div "552009" at bounding box center [232, 43] width 71 height 7
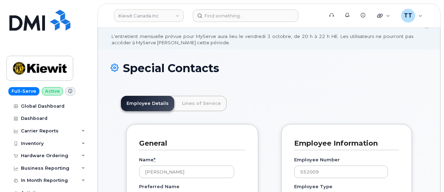
scroll to position [70, 0]
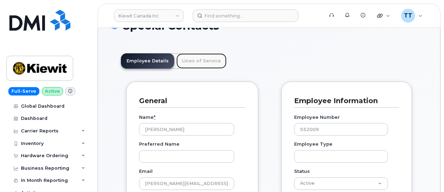
click at [196, 60] on link "Lines of Service" at bounding box center [201, 60] width 50 height 15
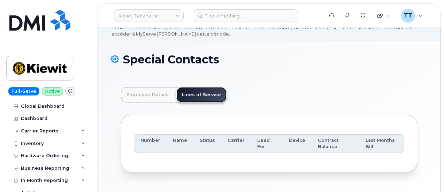
scroll to position [25, 0]
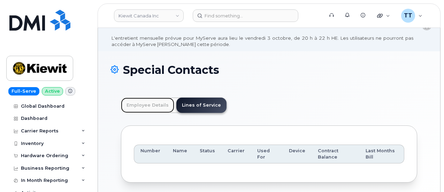
click at [144, 104] on link "Employee Details" at bounding box center [147, 105] width 53 height 15
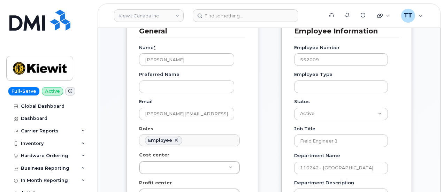
scroll to position [174, 0]
